Goal: Obtain resource: Download file/media

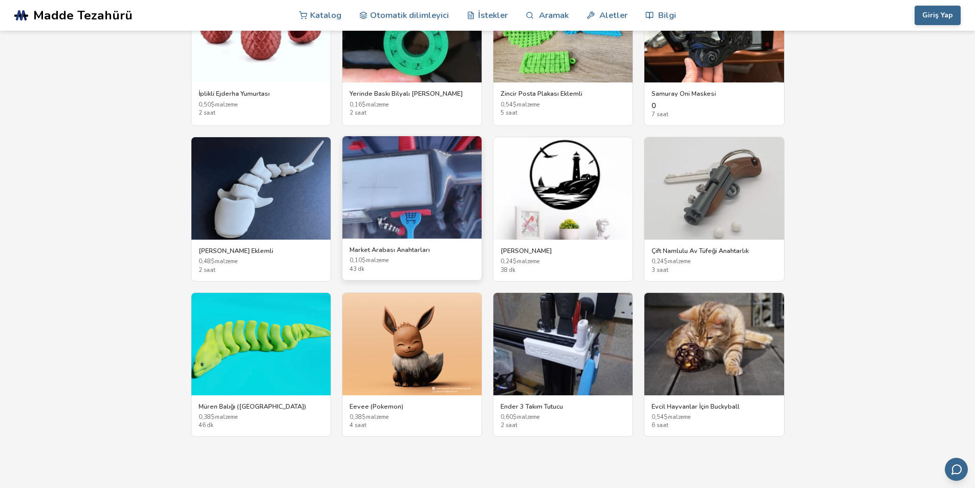
scroll to position [1836, 0]
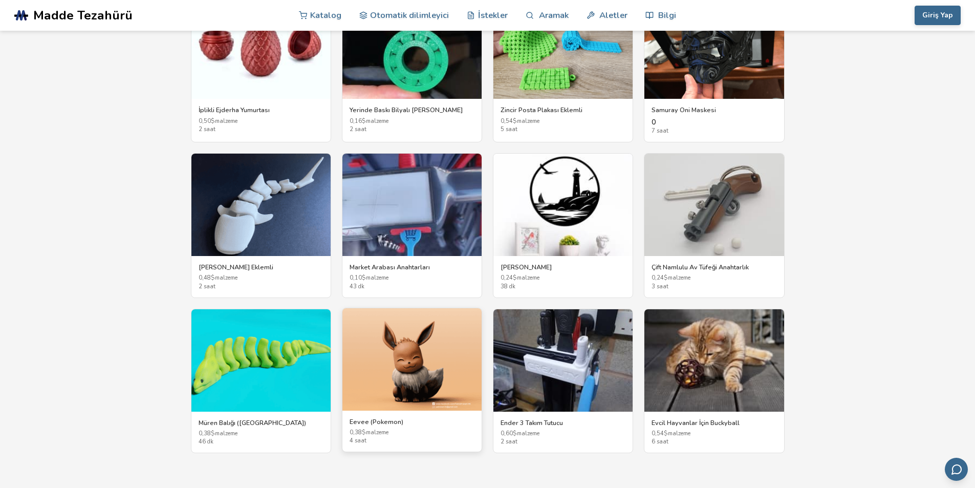
click at [415, 354] on img at bounding box center [411, 359] width 139 height 102
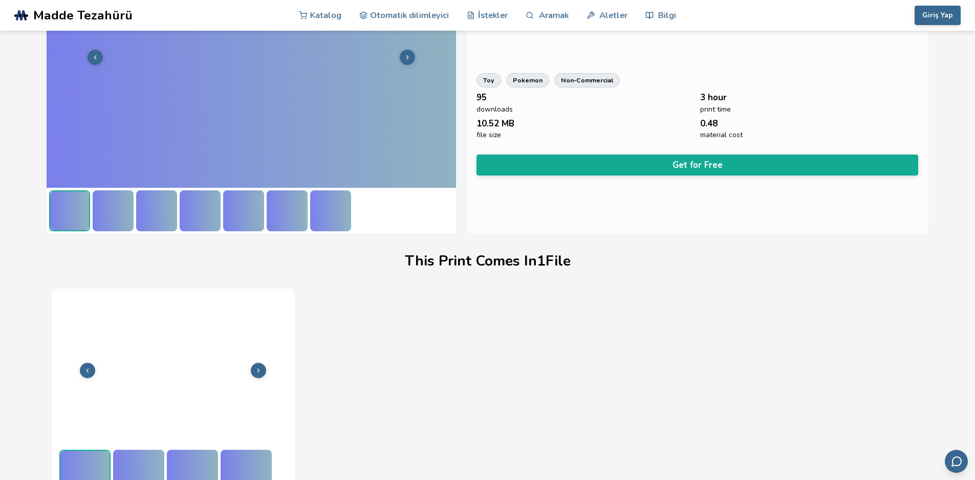
scroll to position [123, 0]
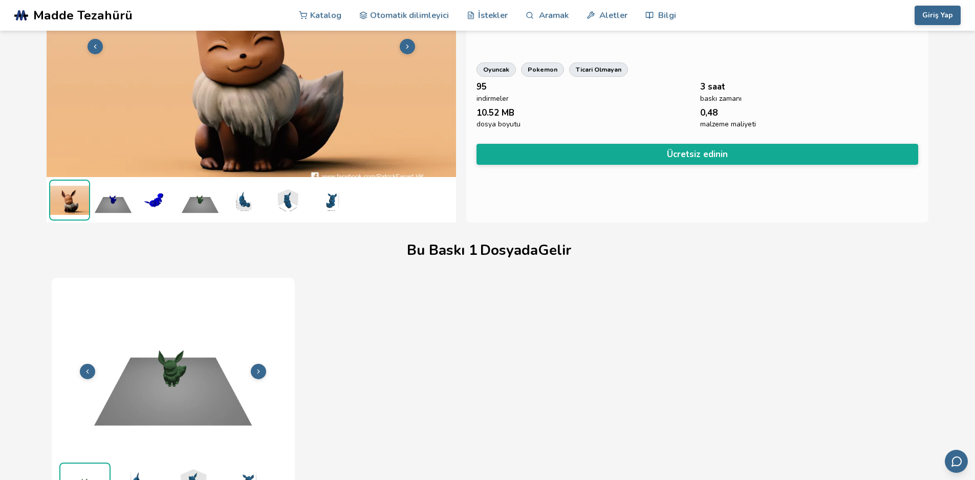
click at [173, 197] on img at bounding box center [156, 200] width 41 height 41
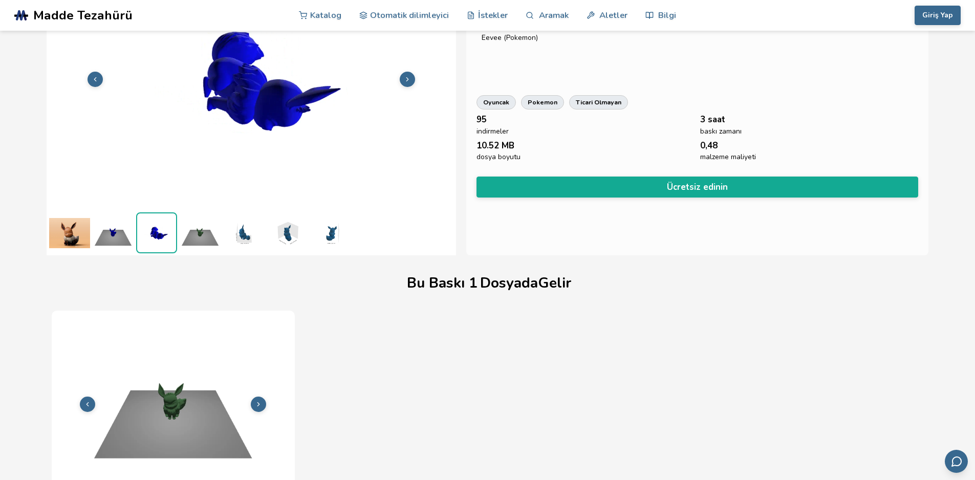
scroll to position [72, 0]
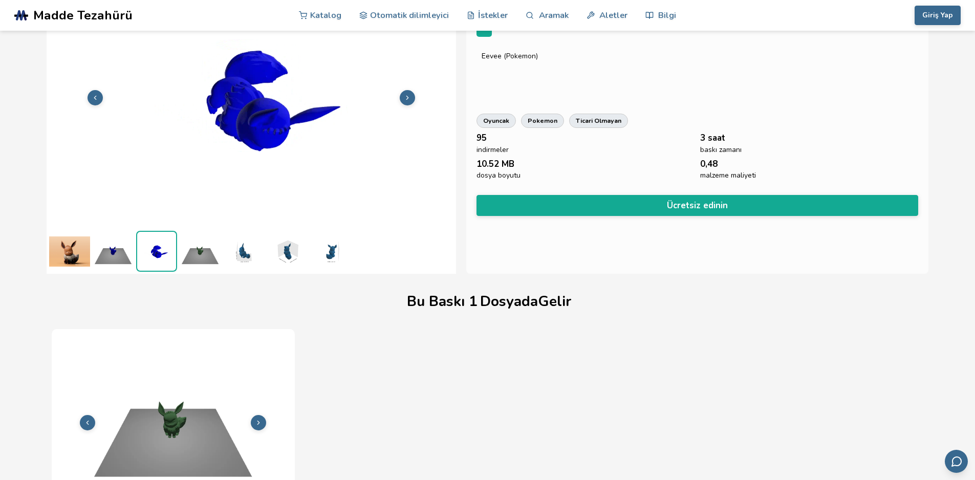
click at [330, 254] on img at bounding box center [330, 251] width 41 height 41
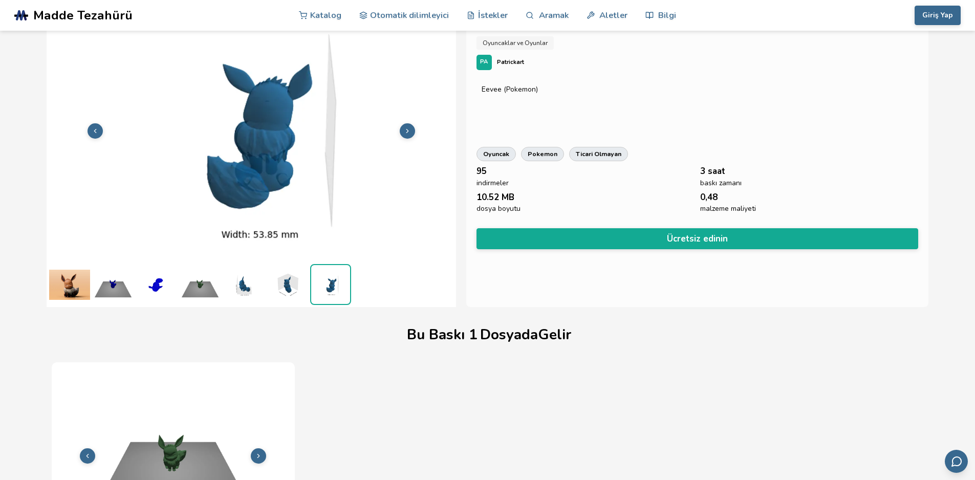
scroll to position [20, 0]
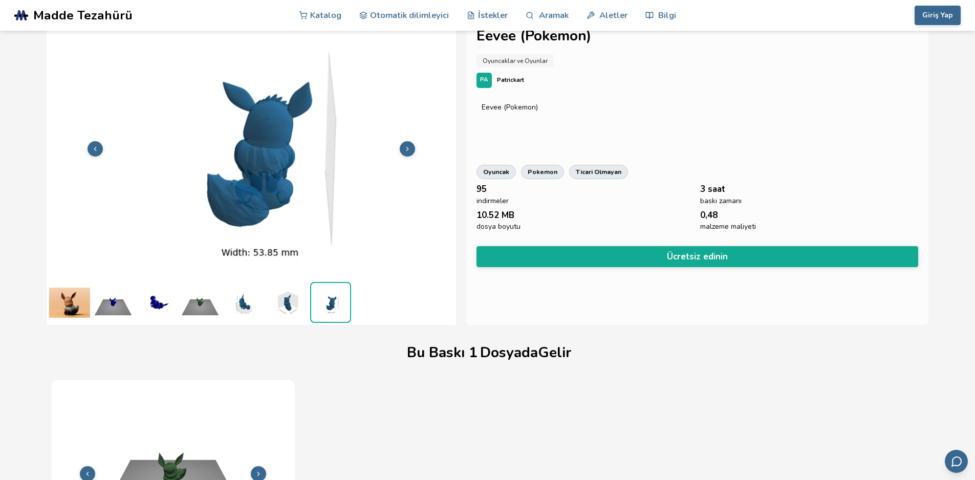
click at [400, 148] on button at bounding box center [407, 148] width 15 height 15
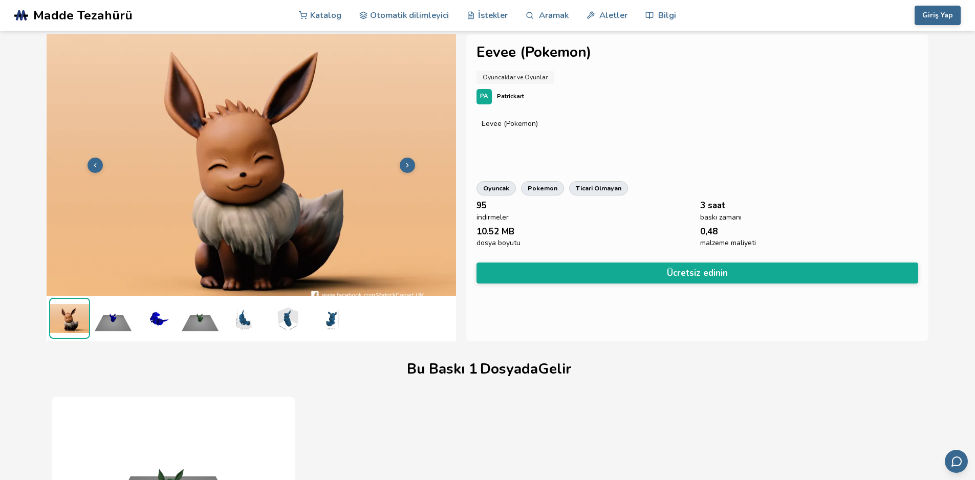
scroll to position [0, 0]
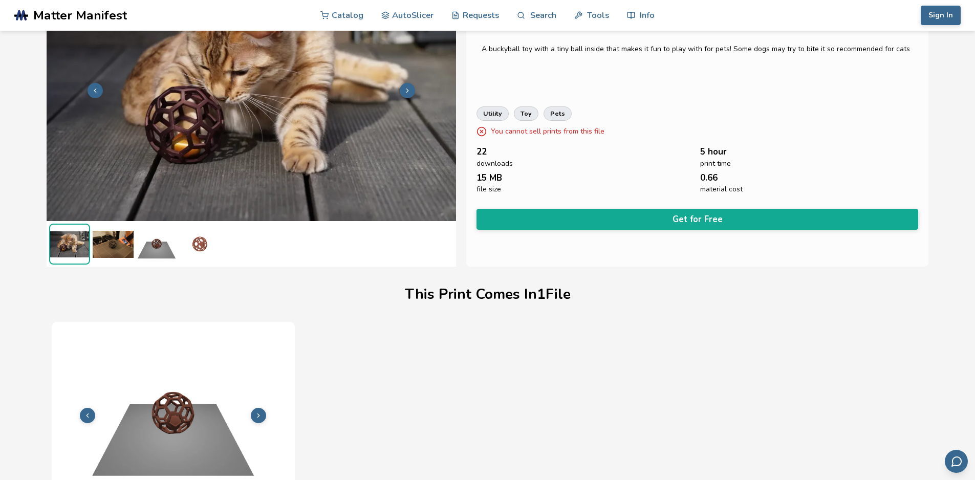
scroll to position [20, 0]
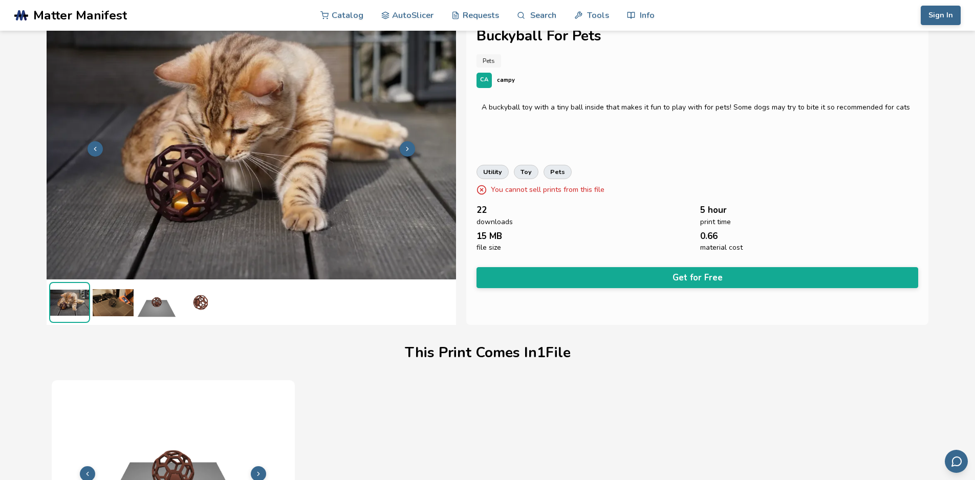
click at [202, 301] on img at bounding box center [200, 302] width 41 height 41
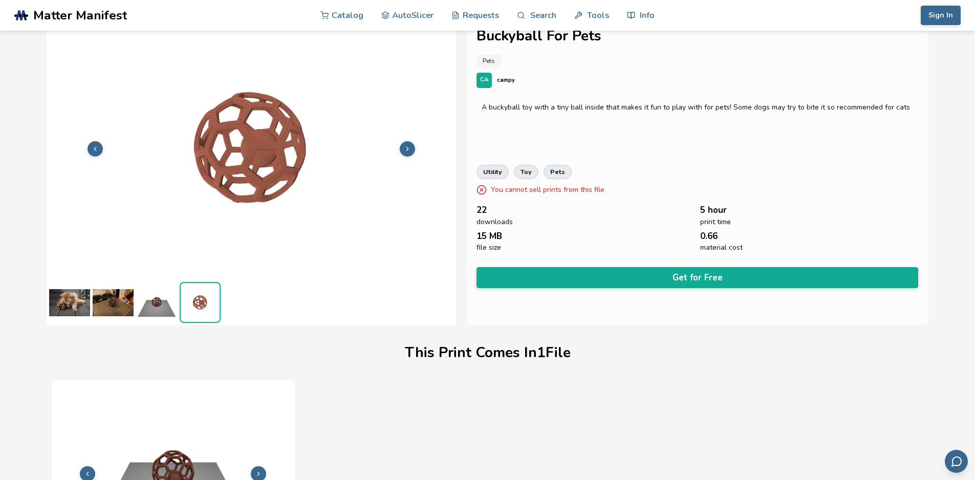
click at [147, 307] on img at bounding box center [156, 302] width 41 height 41
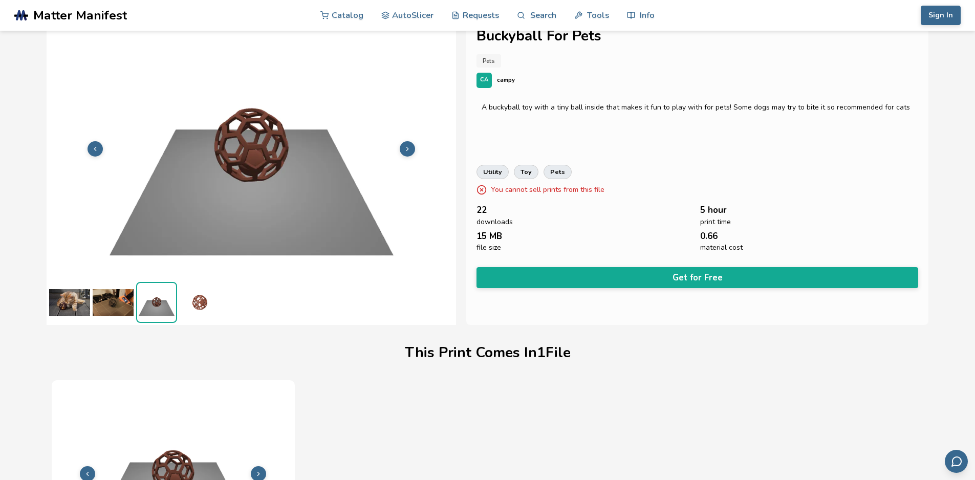
scroll to position [0, 0]
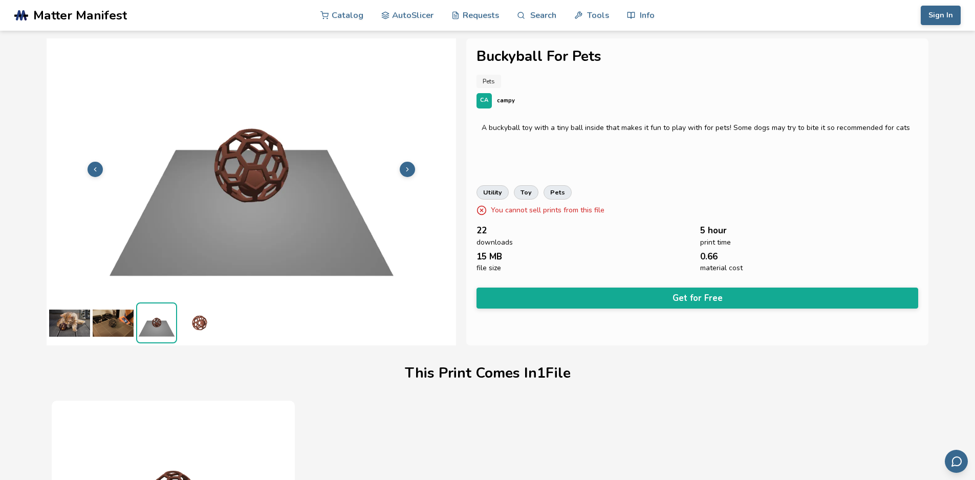
click at [116, 320] on img at bounding box center [113, 323] width 41 height 41
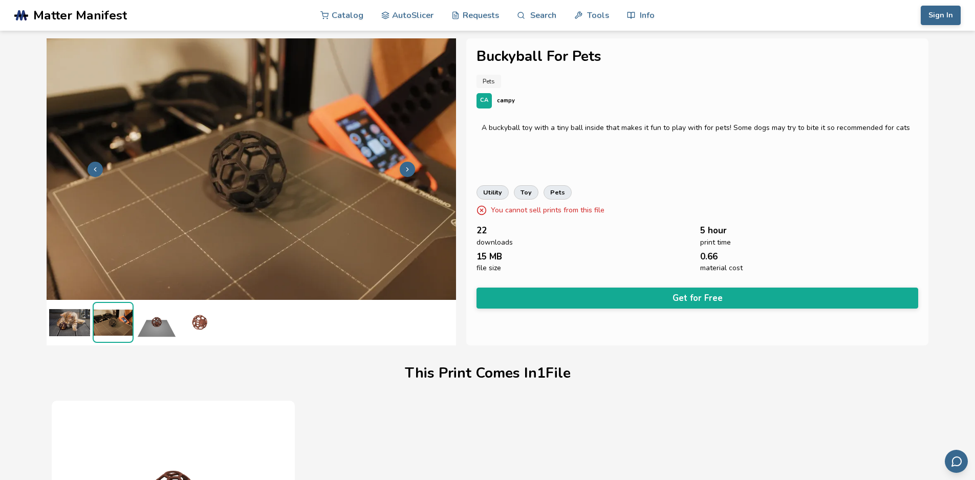
click at [71, 315] on img at bounding box center [69, 322] width 41 height 41
